Goal: Transaction & Acquisition: Subscribe to service/newsletter

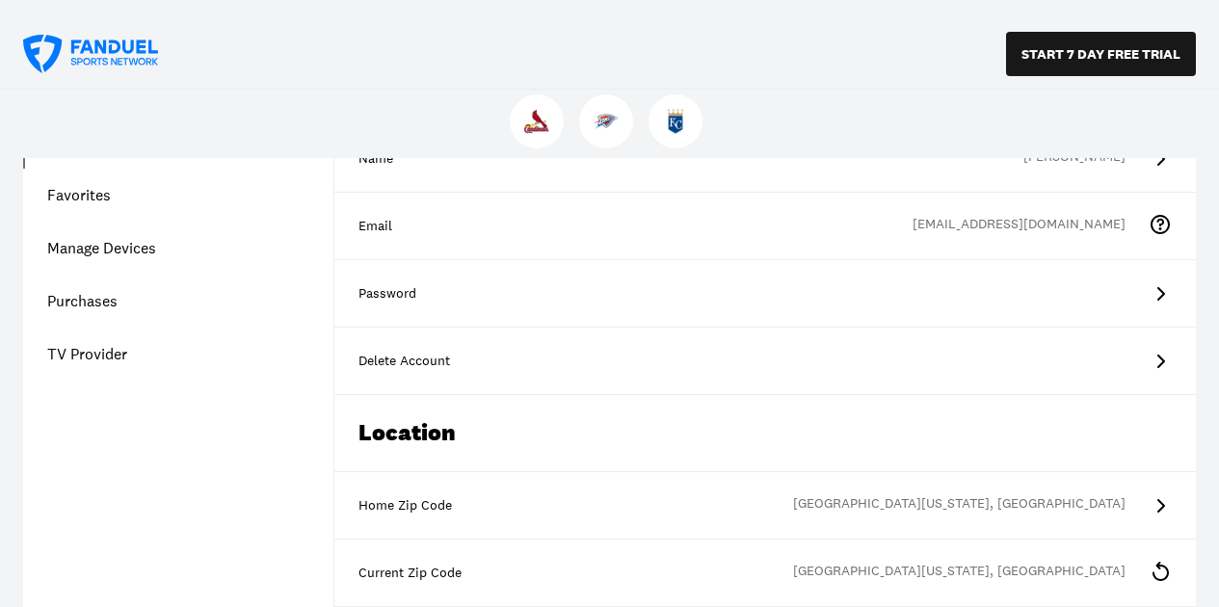
scroll to position [231, 0]
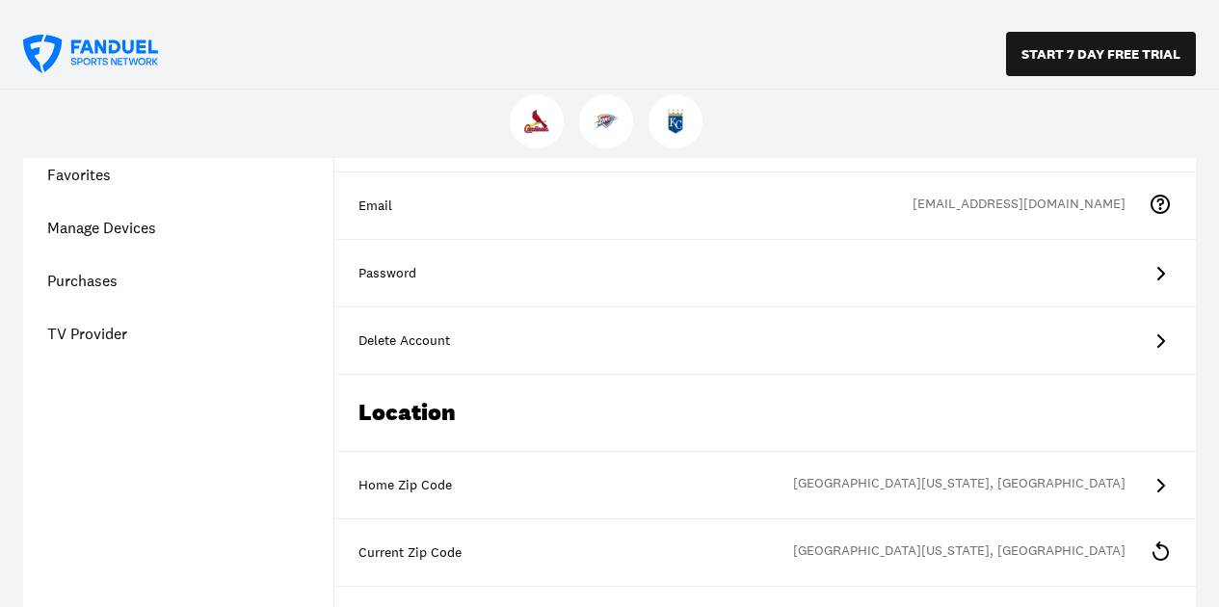
click at [1149, 540] on icon at bounding box center [1160, 551] width 23 height 23
click at [969, 542] on div "[GEOGRAPHIC_DATA][US_STATE], [GEOGRAPHIC_DATA]" at bounding box center [971, 553] width 356 height 23
click at [449, 543] on div "Current Zip Code" at bounding box center [764, 552] width 813 height 19
click at [982, 542] on div "[GEOGRAPHIC_DATA][US_STATE], [GEOGRAPHIC_DATA]" at bounding box center [971, 553] width 356 height 23
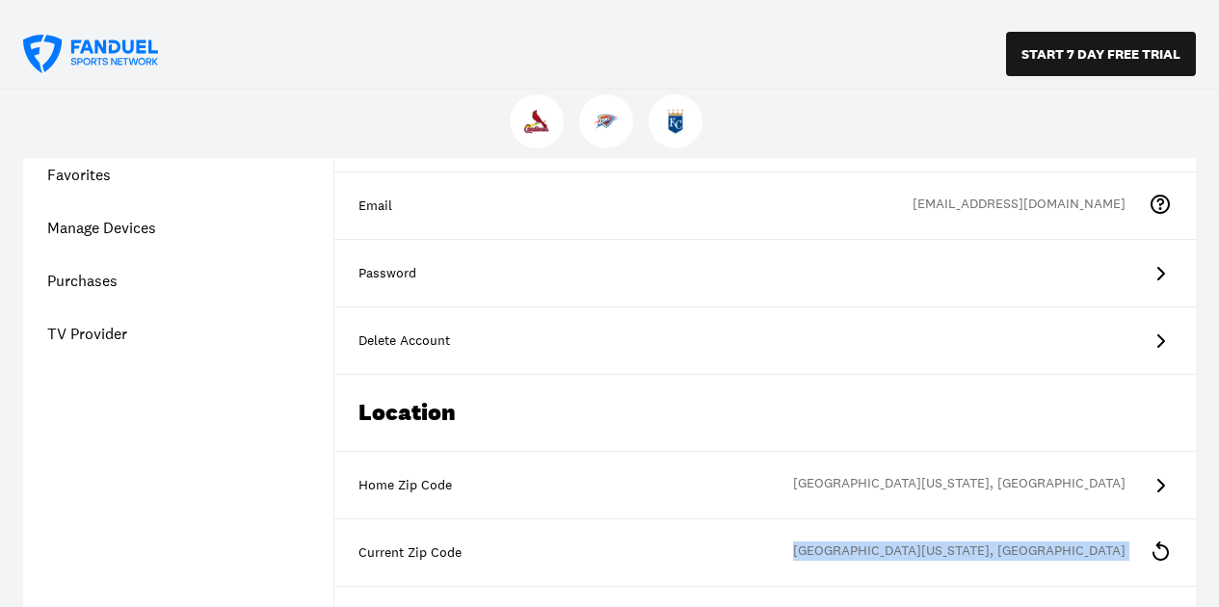
click at [982, 542] on div "[GEOGRAPHIC_DATA][US_STATE], [GEOGRAPHIC_DATA]" at bounding box center [971, 553] width 356 height 23
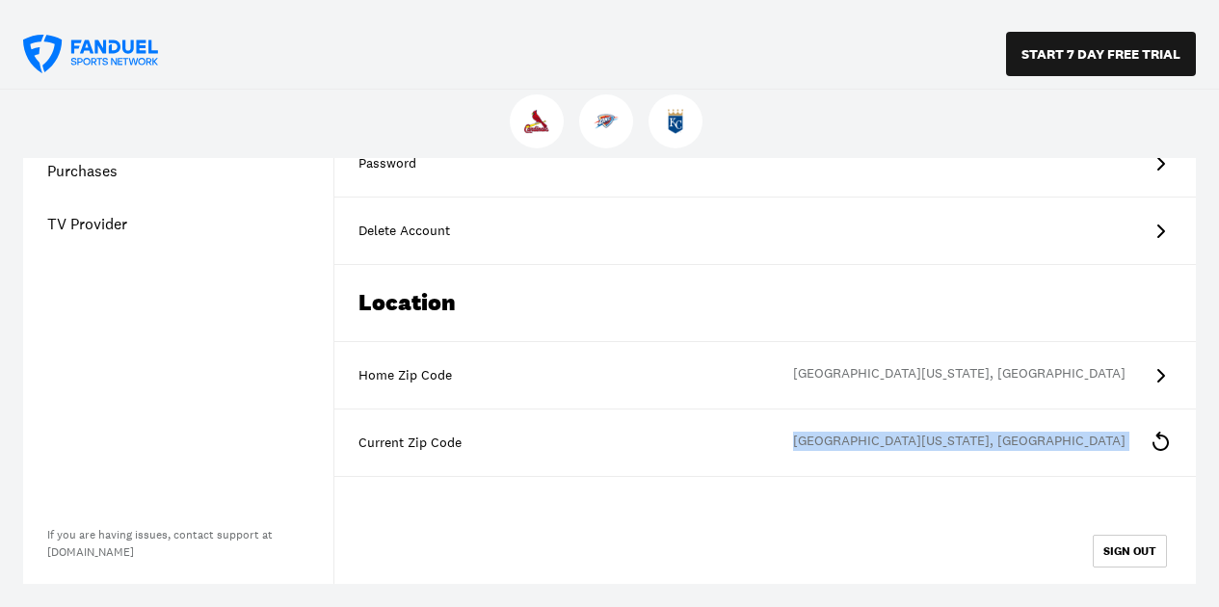
scroll to position [347, 0]
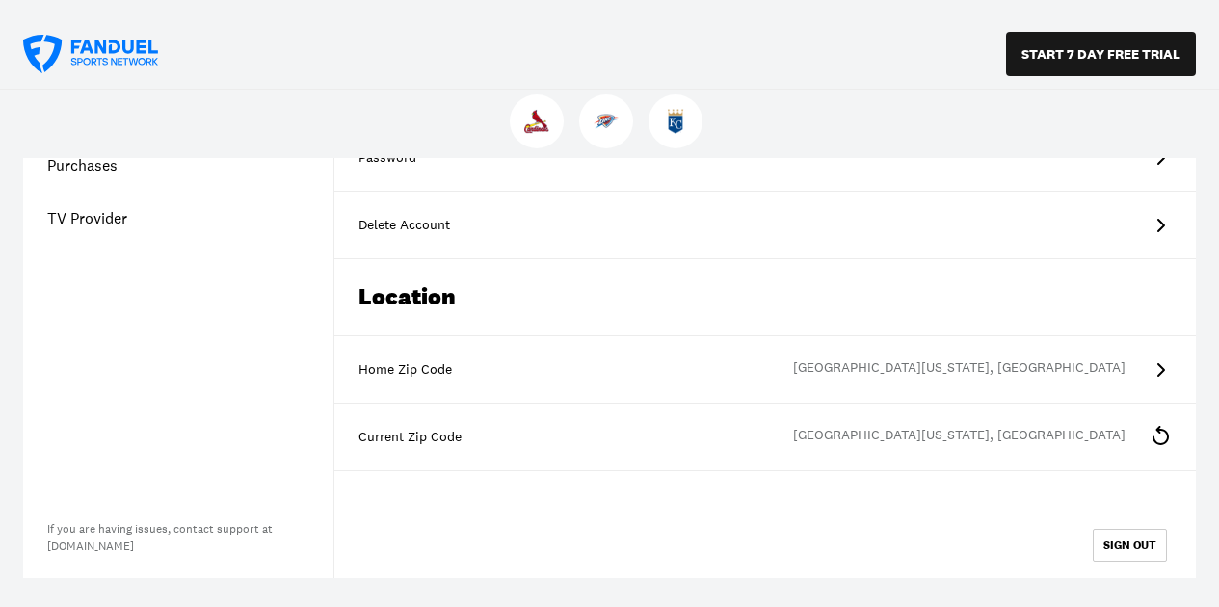
click at [1149, 424] on icon at bounding box center [1160, 435] width 23 height 23
click at [1149, 358] on icon at bounding box center [1160, 369] width 23 height 23
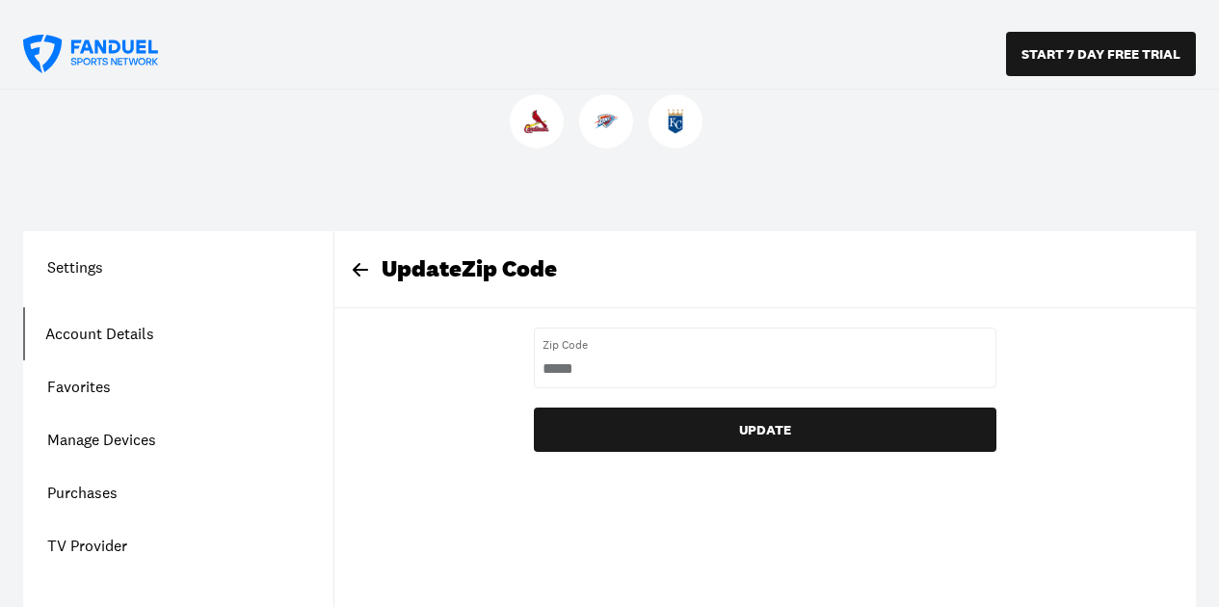
scroll to position [0, 0]
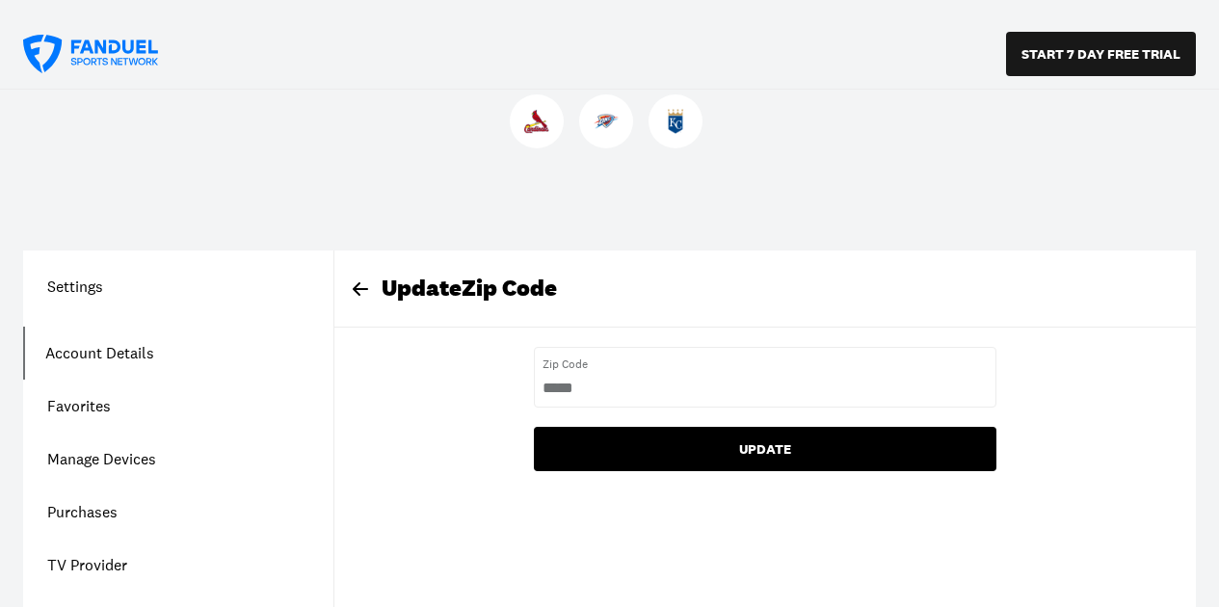
click at [704, 427] on button "UPDATE" at bounding box center [765, 449] width 463 height 44
type Code "*****"
click at [669, 427] on button "UPDATE" at bounding box center [765, 449] width 463 height 44
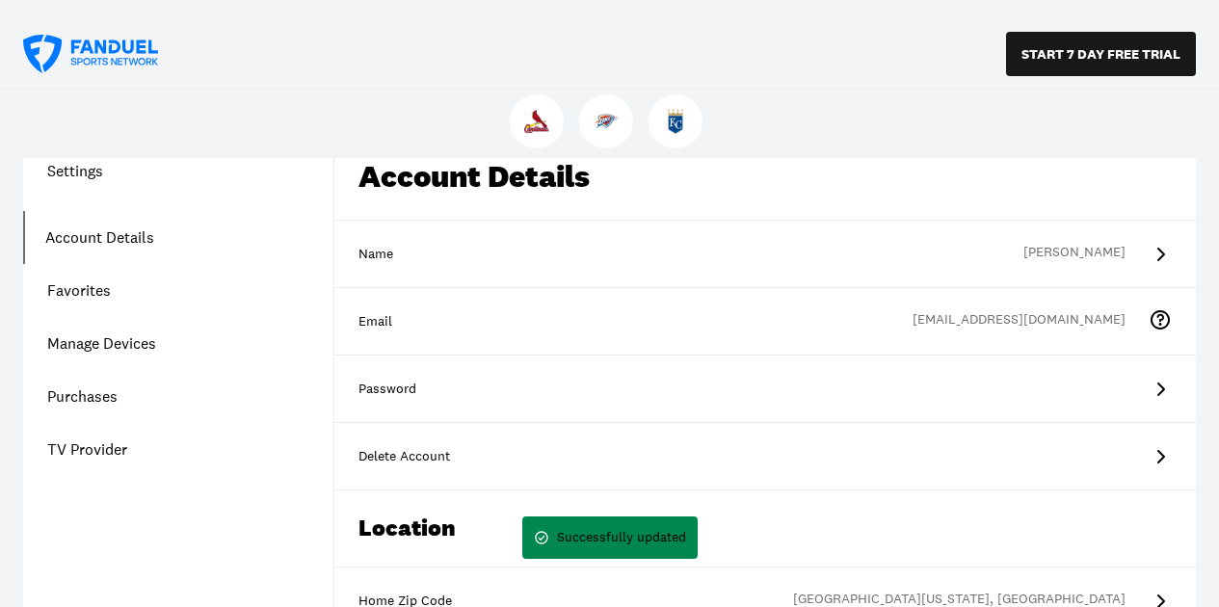
scroll to position [347, 0]
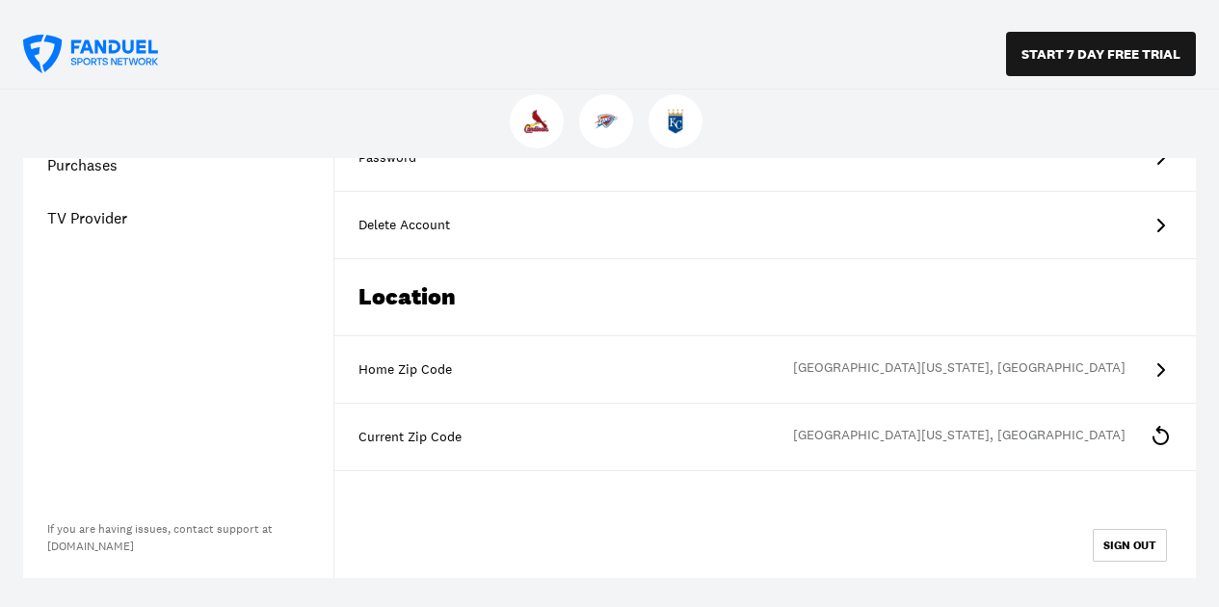
click at [981, 426] on div "[GEOGRAPHIC_DATA][US_STATE], [GEOGRAPHIC_DATA]" at bounding box center [971, 437] width 356 height 23
click at [984, 426] on div "[GEOGRAPHIC_DATA][US_STATE], [GEOGRAPHIC_DATA]" at bounding box center [971, 437] width 356 height 23
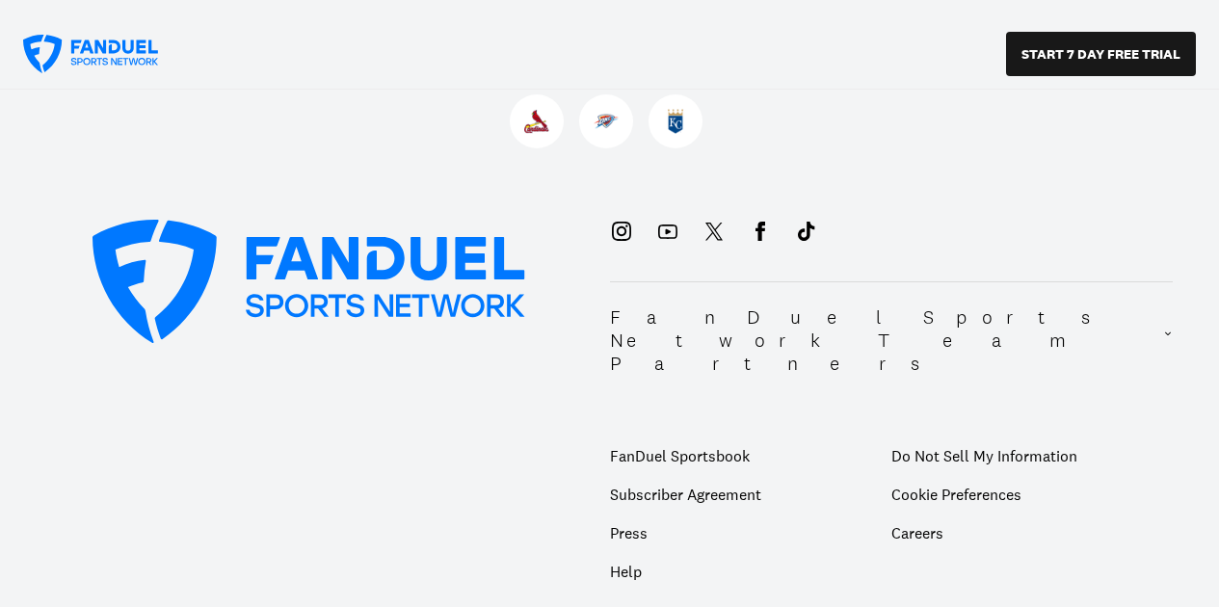
scroll to position [809, 0]
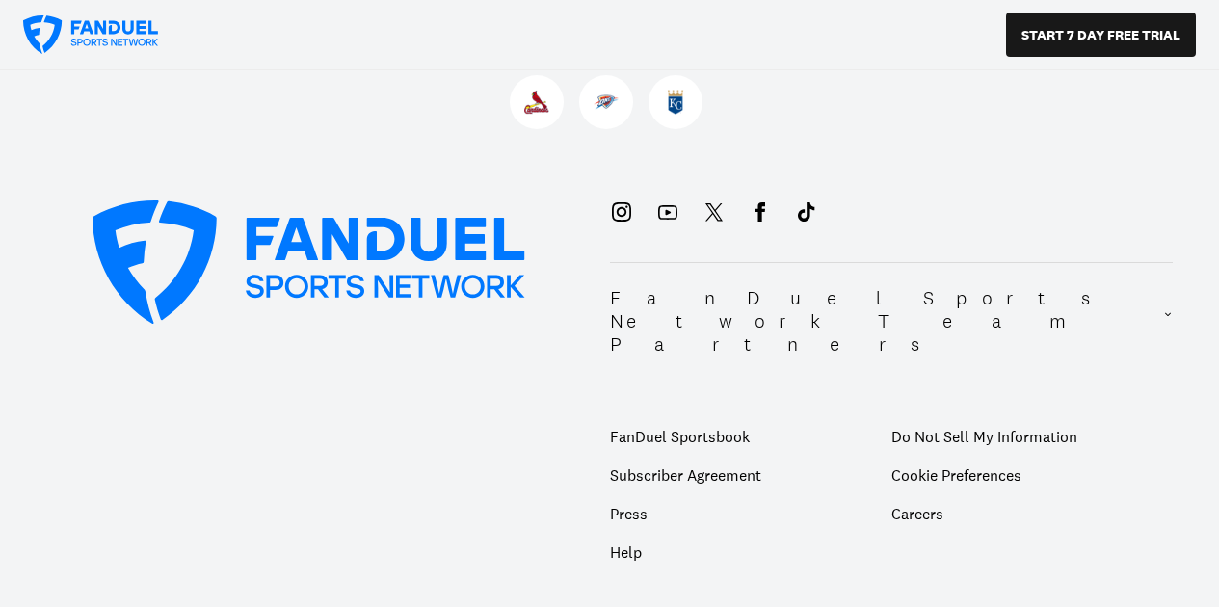
click at [641, 533] on p "Help" at bounding box center [750, 552] width 281 height 39
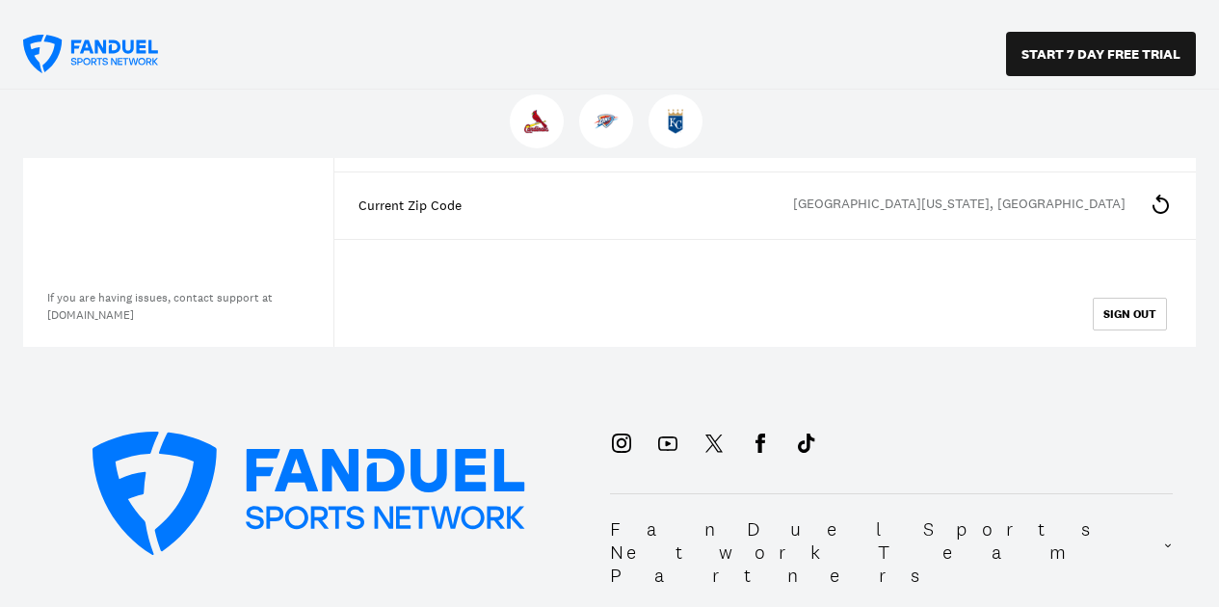
scroll to position [694, 0]
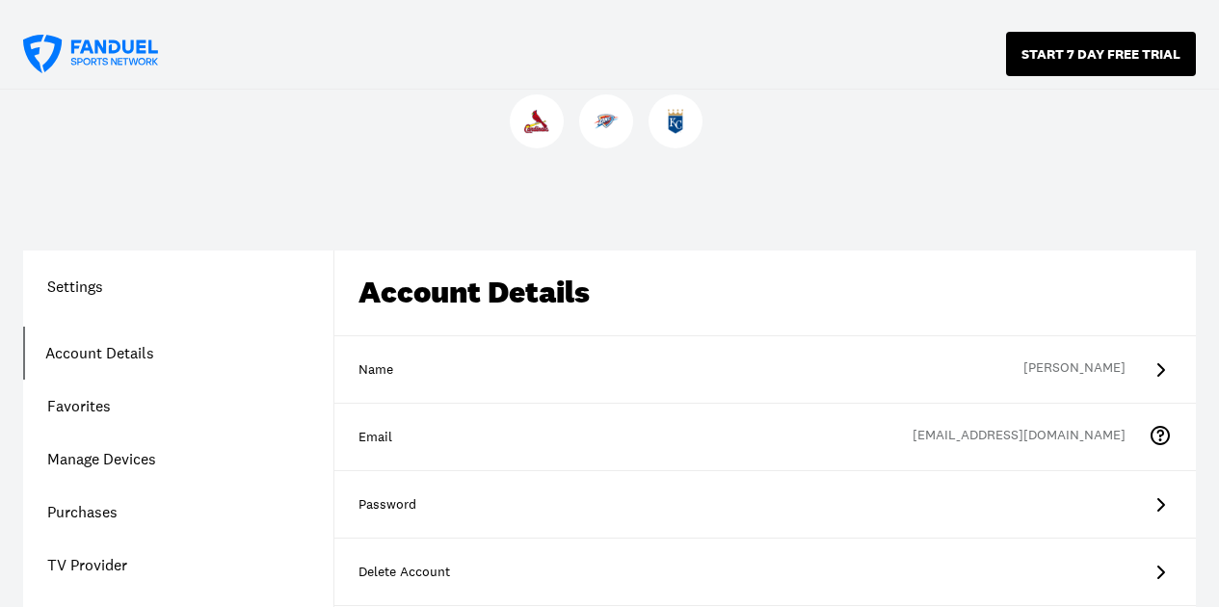
click at [1068, 44] on button "START 7 DAY FREE TRIAL" at bounding box center [1101, 54] width 190 height 44
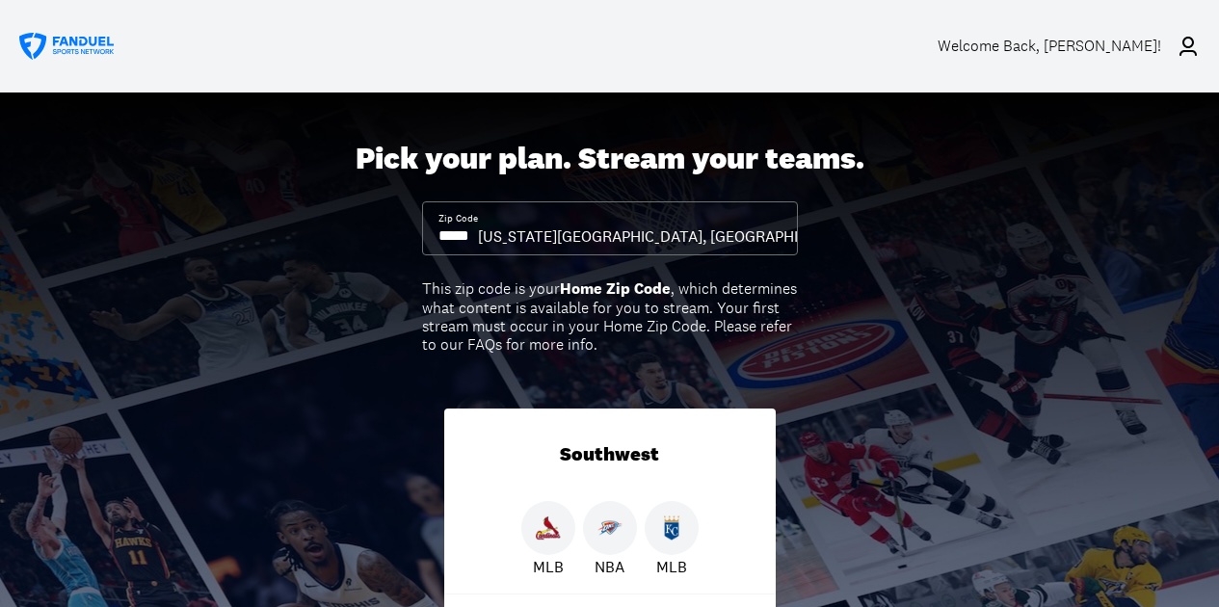
click at [478, 225] on input at bounding box center [458, 235] width 40 height 21
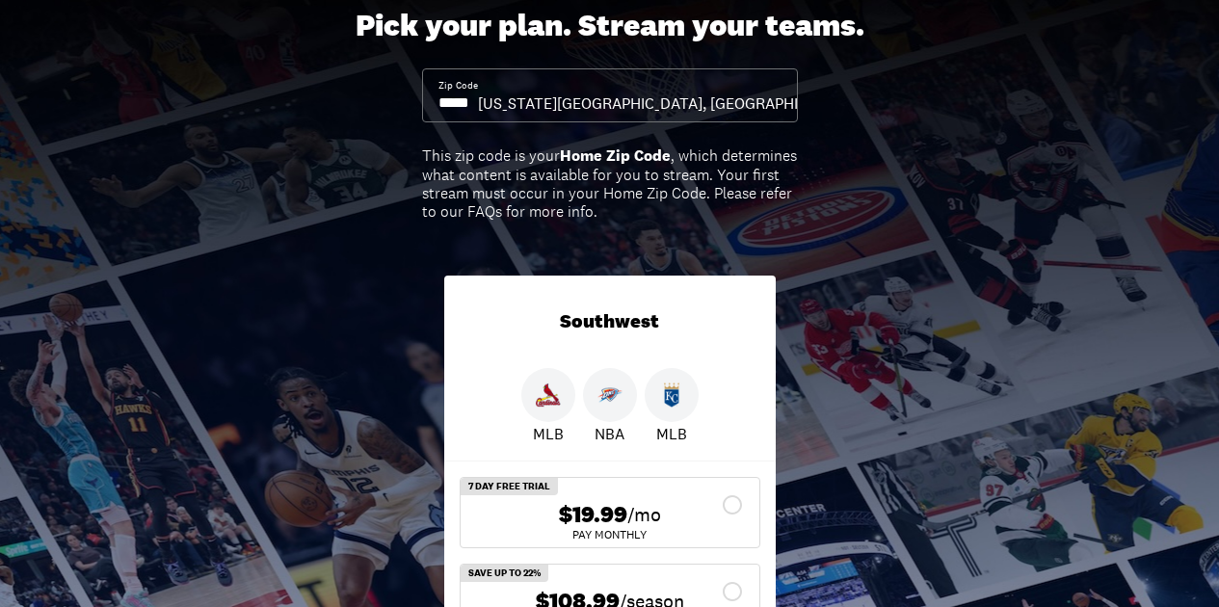
scroll to position [231, 0]
